Goal: Ask a question

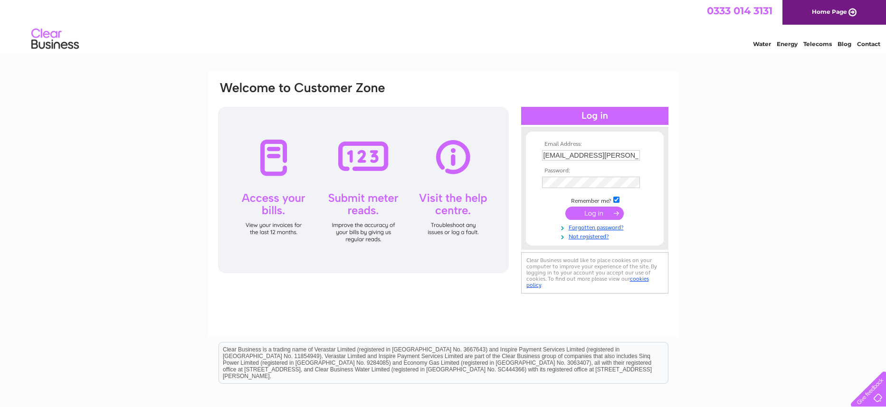
click at [598, 215] on input "submit" at bounding box center [594, 213] width 58 height 13
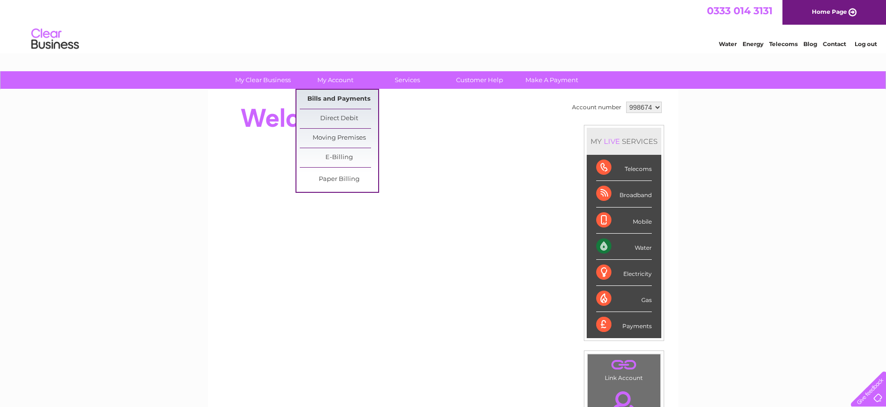
click at [336, 98] on link "Bills and Payments" at bounding box center [339, 99] width 78 height 19
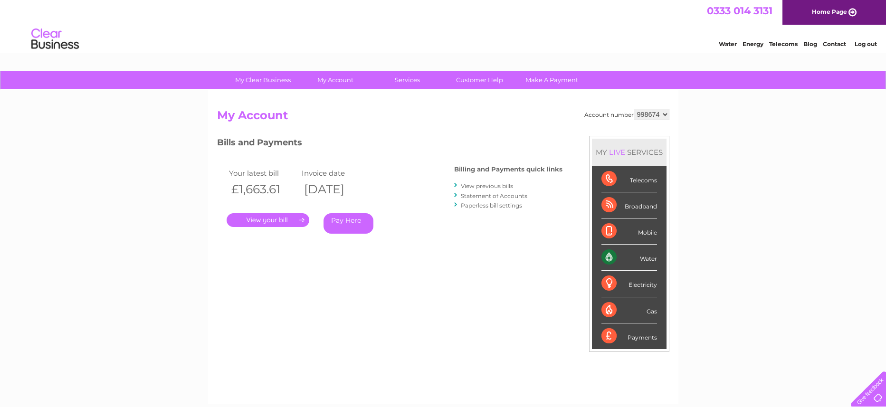
click option "998674" at bounding box center [0, 0] width 0 height 0
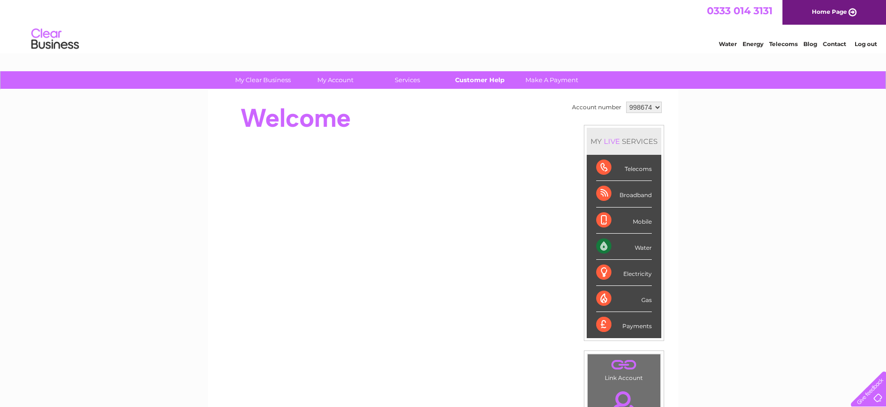
click at [481, 80] on link "Customer Help" at bounding box center [479, 80] width 78 height 18
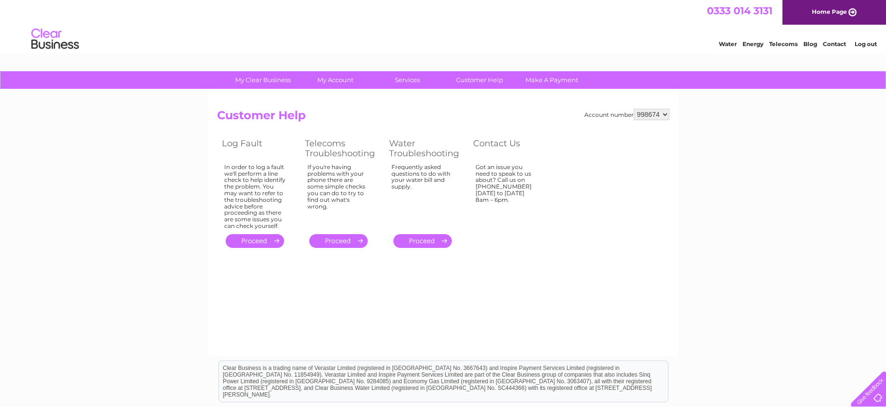
click at [428, 242] on link "." at bounding box center [422, 241] width 58 height 14
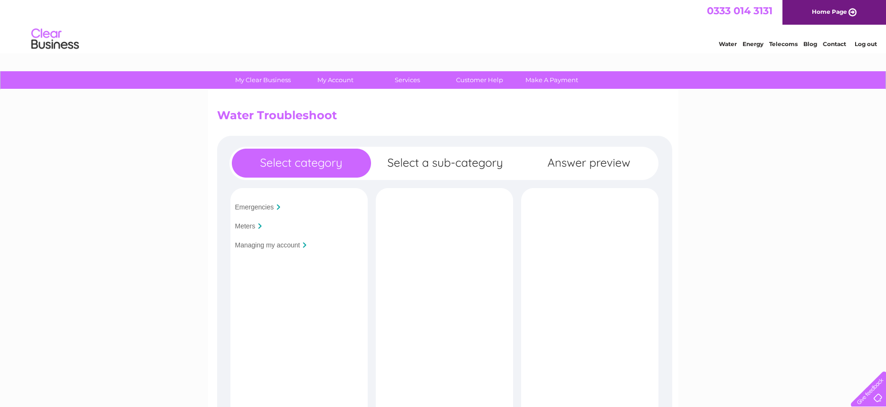
click at [273, 209] on input "Emergencies" at bounding box center [254, 207] width 39 height 8
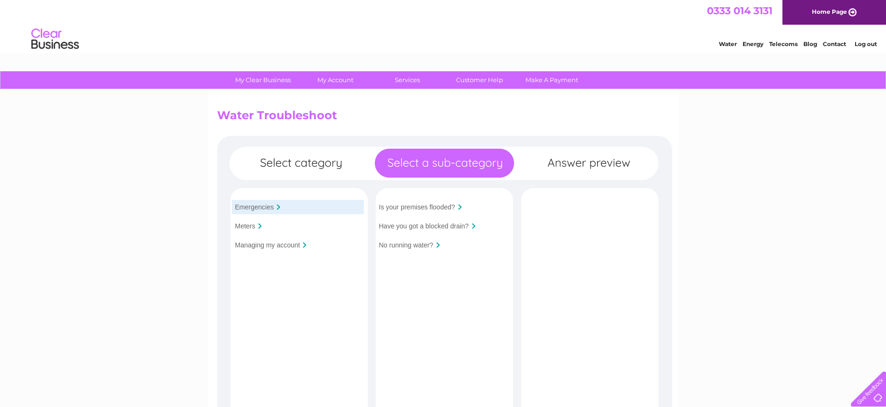
click at [445, 208] on input "Is your premises flooded?" at bounding box center [417, 207] width 76 height 8
